Goal: Information Seeking & Learning: Learn about a topic

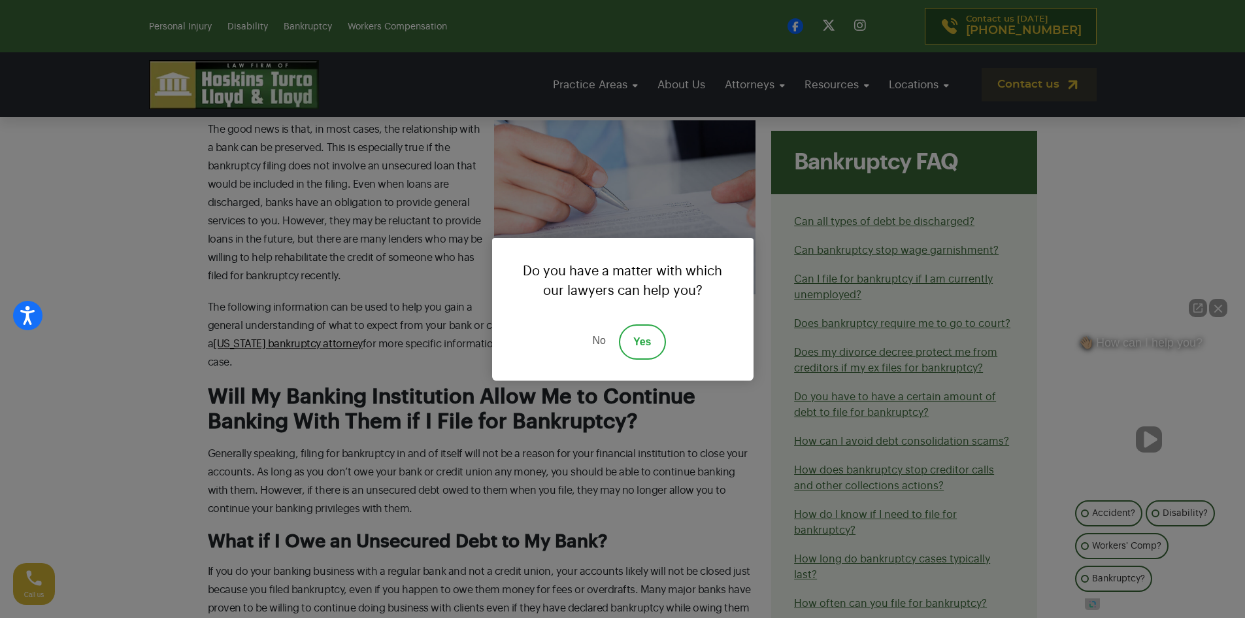
click at [597, 340] on link "No" at bounding box center [598, 341] width 39 height 35
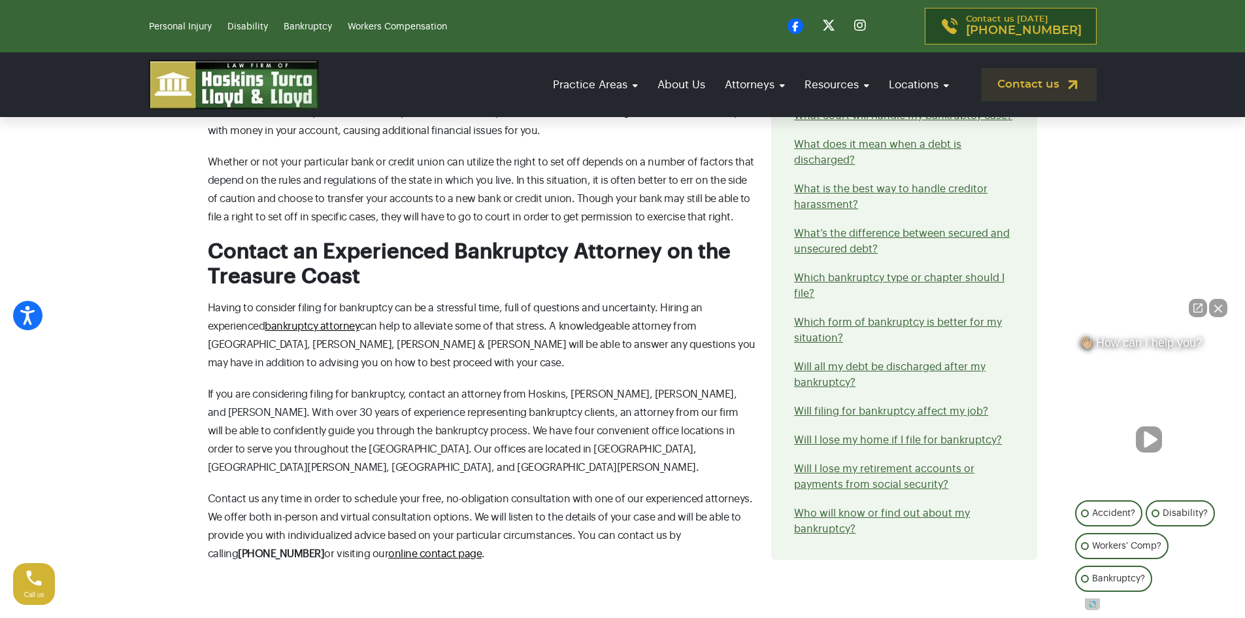
scroll to position [1821, 0]
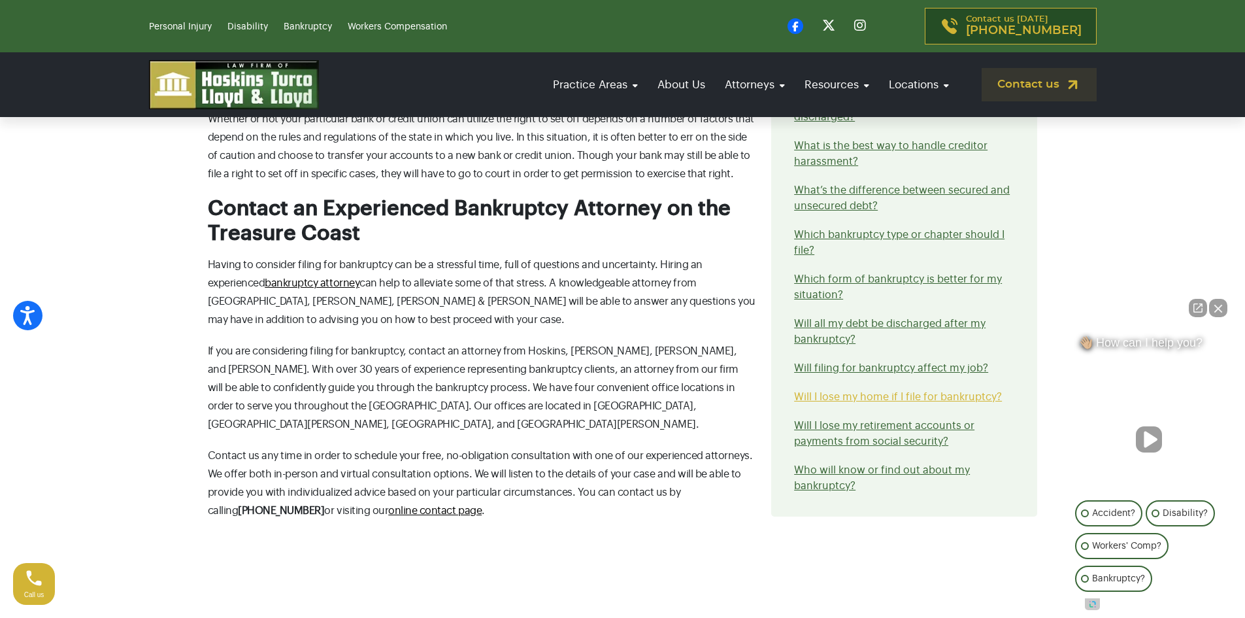
click at [914, 392] on link "Will I lose my home if I file for bankruptcy?" at bounding box center [898, 397] width 208 height 10
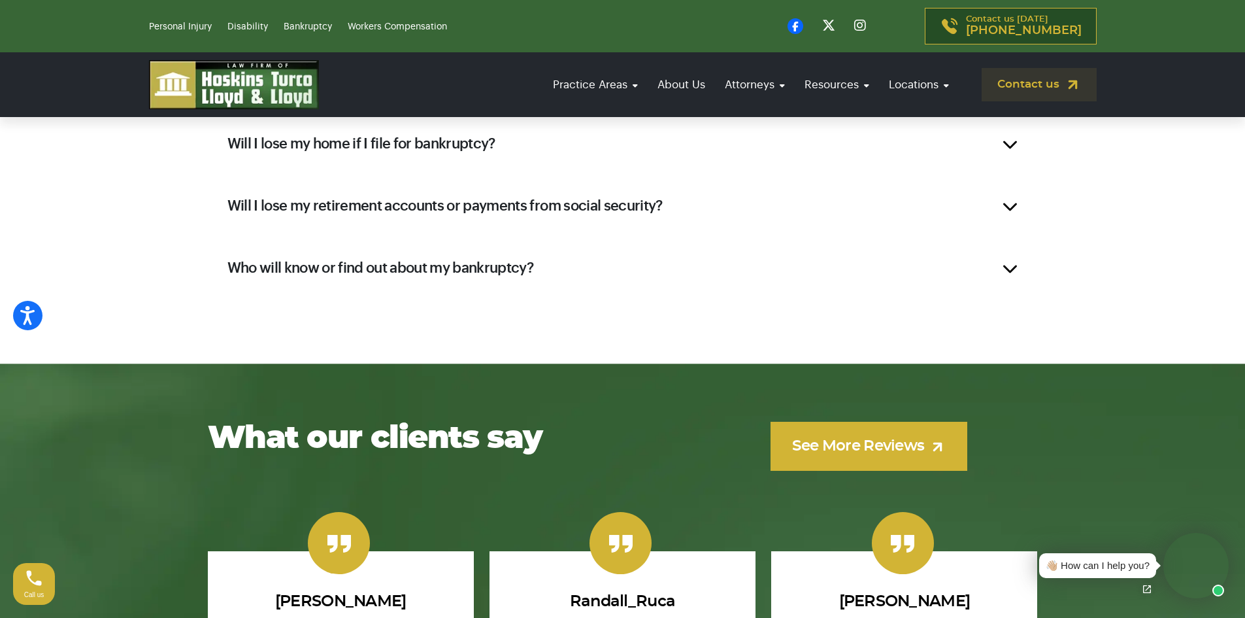
click at [1006, 144] on div "Will I lose my home if I file for bankruptcy?" at bounding box center [623, 144] width 830 height 52
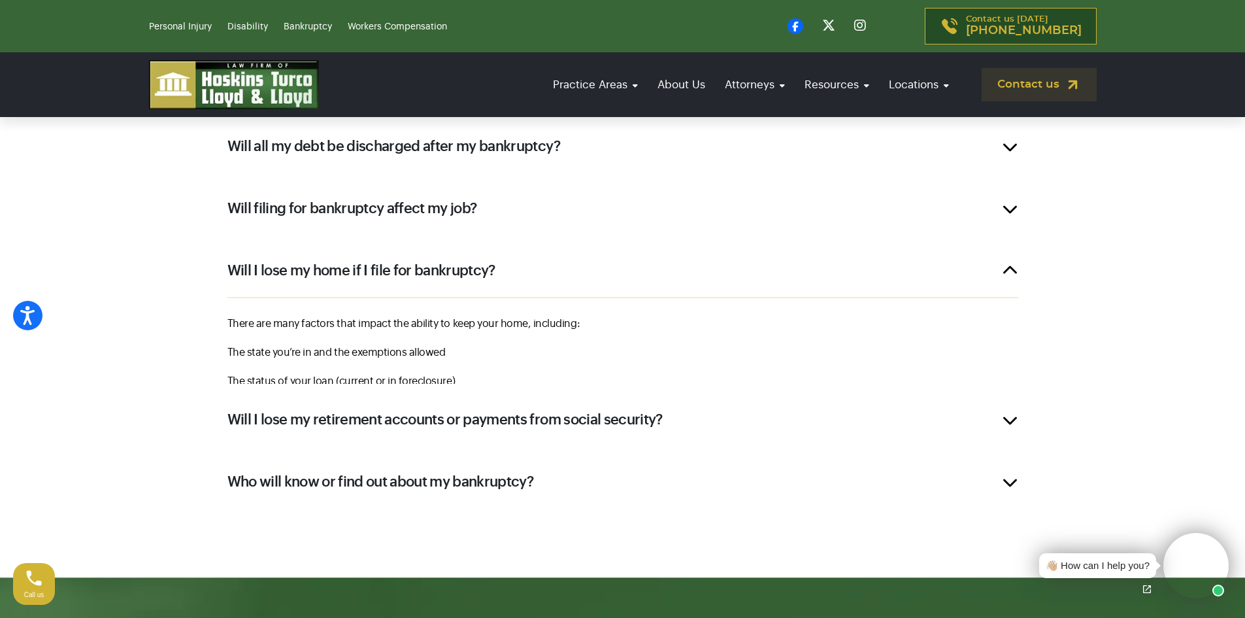
scroll to position [2274, 0]
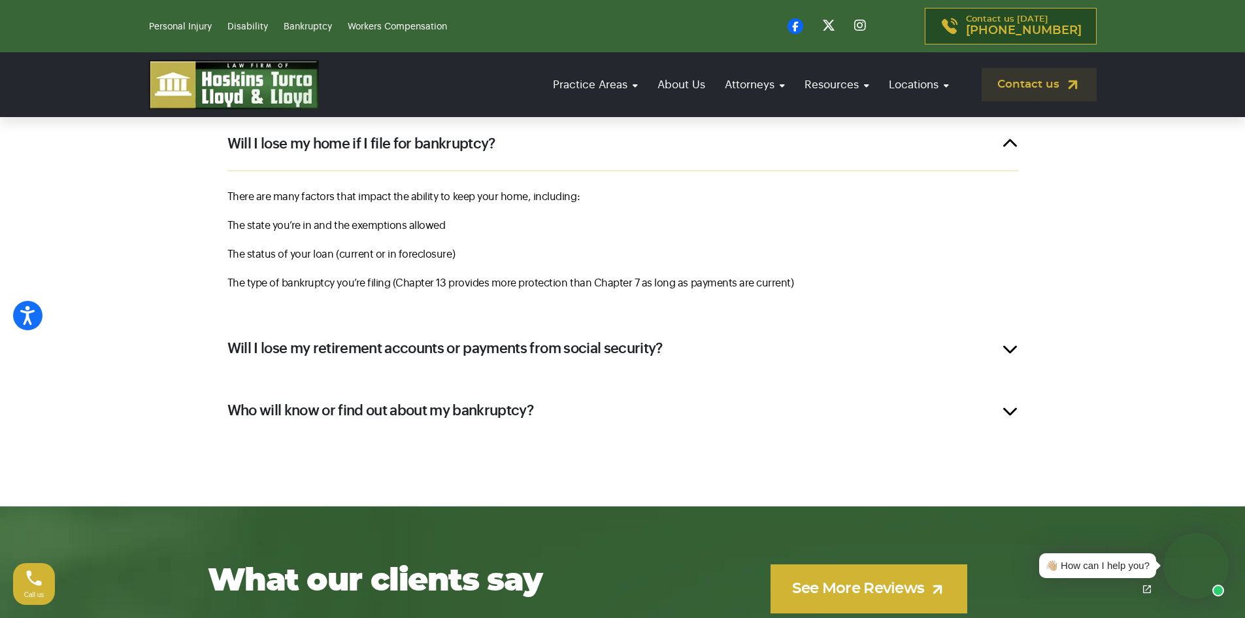
click at [1014, 348] on div "Will I lose my retirement accounts or payments from social security?" at bounding box center [623, 348] width 830 height 52
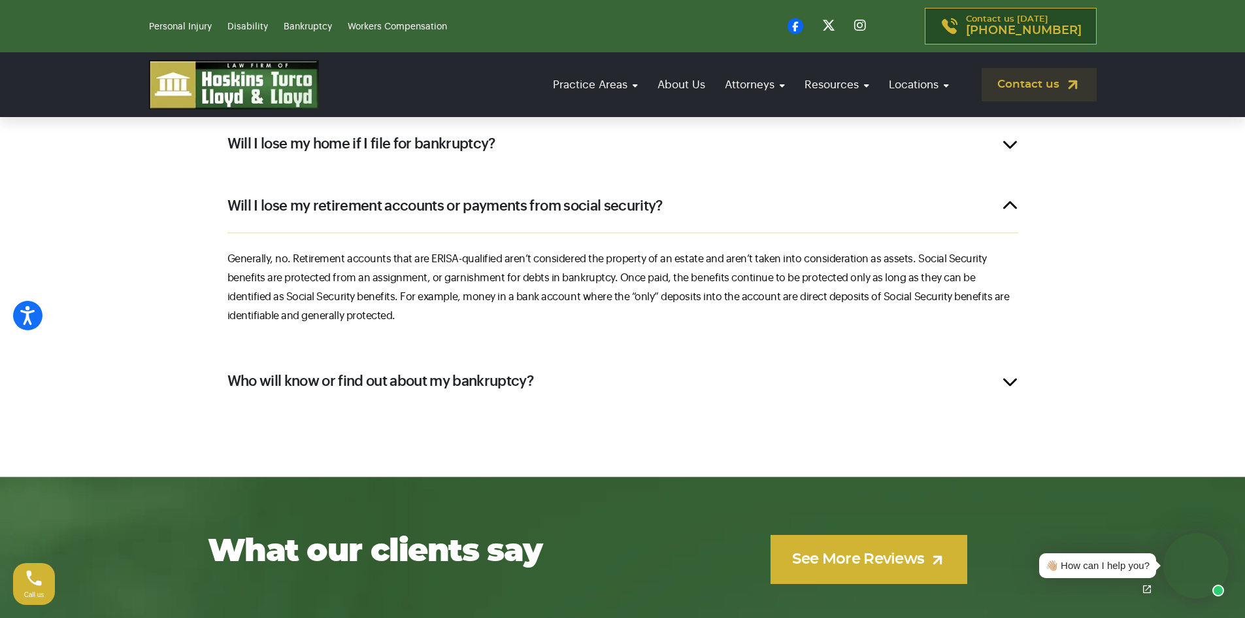
click at [1015, 203] on div "Will I lose my retirement accounts or payments from social security?" at bounding box center [623, 206] width 830 height 52
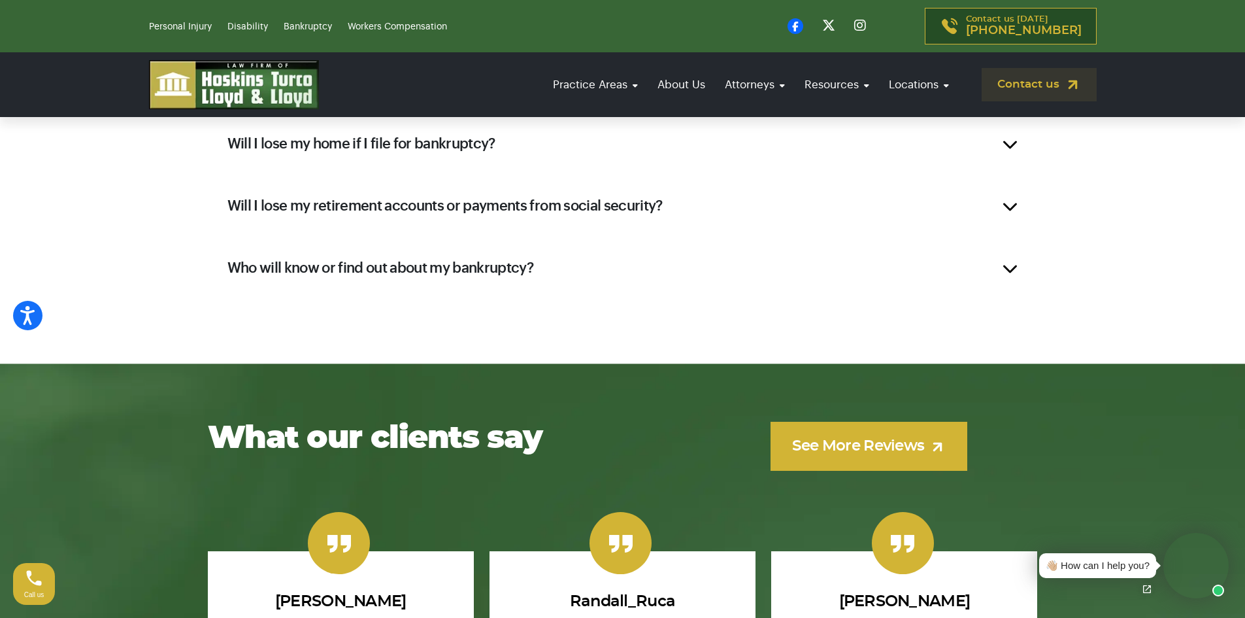
click at [1010, 265] on div "Who will know or find out about my bankruptcy?" at bounding box center [623, 268] width 830 height 52
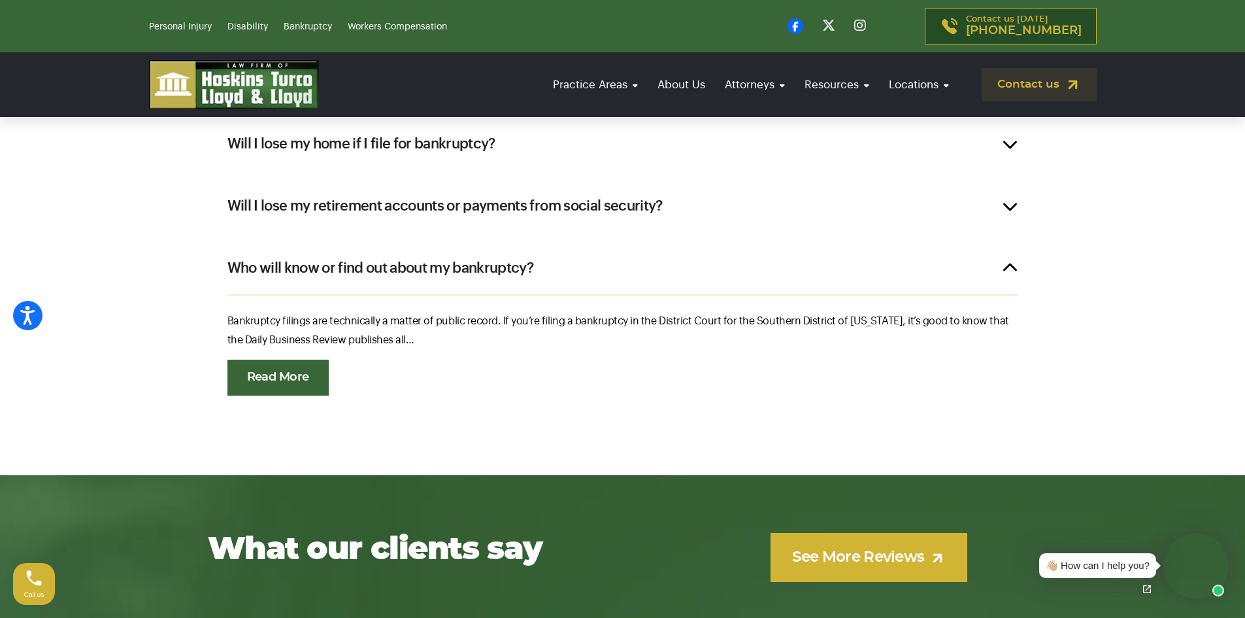
click at [281, 374] on link "Read More" at bounding box center [277, 378] width 101 height 36
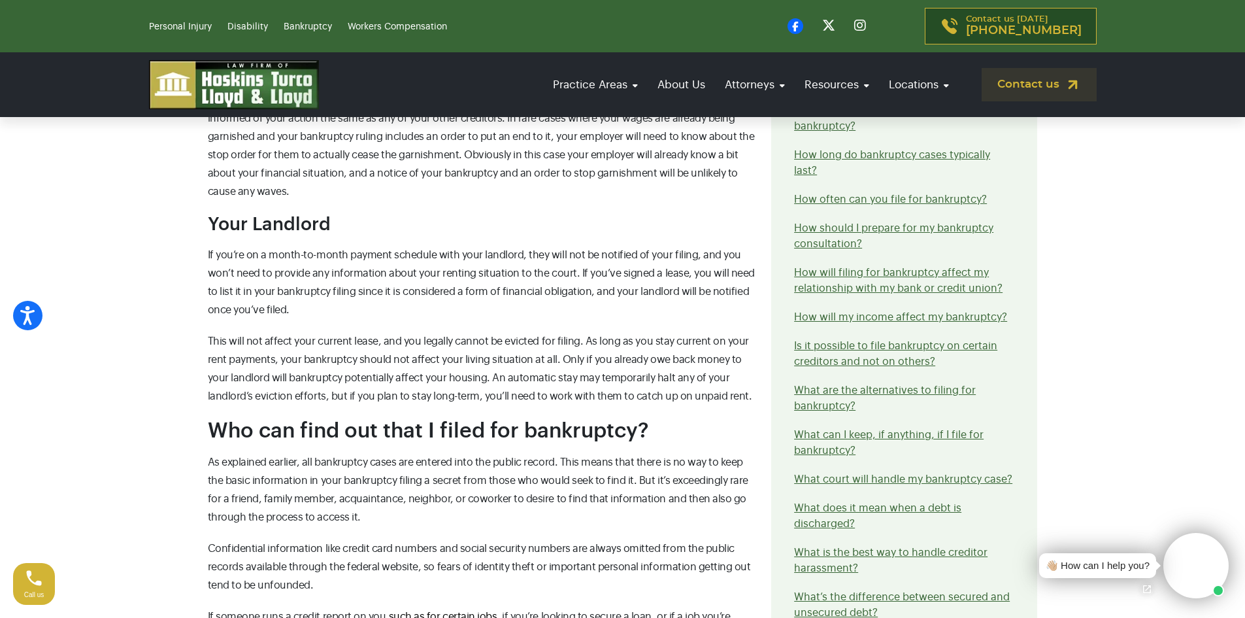
scroll to position [1172, 0]
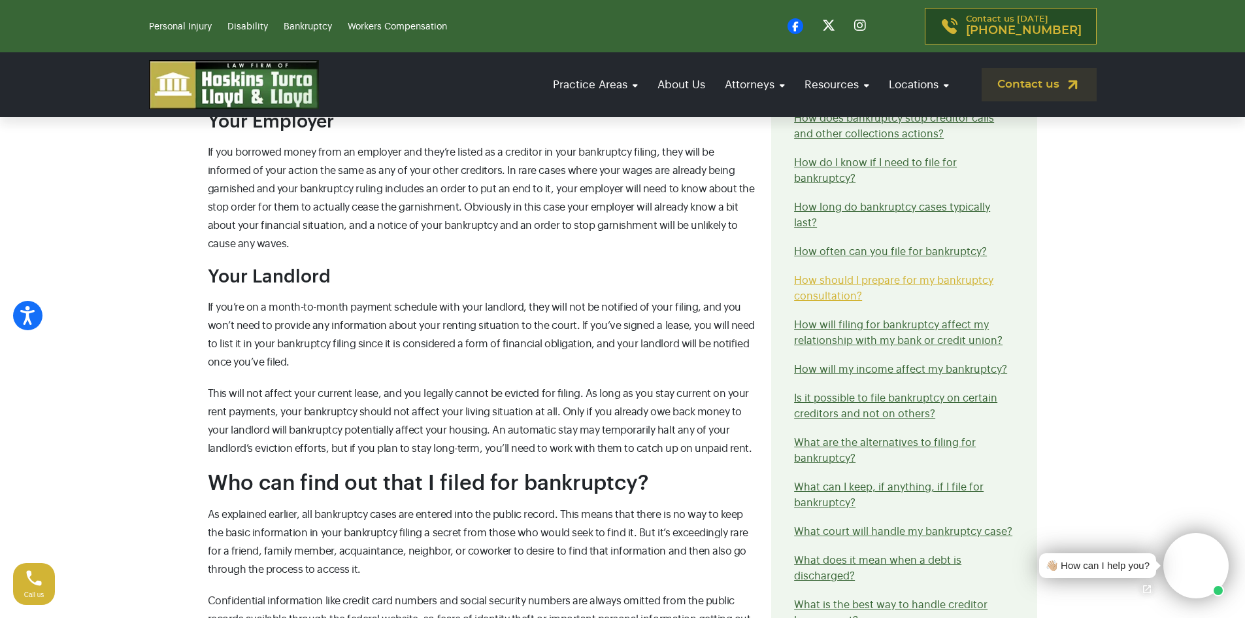
click at [890, 282] on link "How should I prepare for my bankruptcy consultation?" at bounding box center [893, 288] width 199 height 26
